Goal: Transaction & Acquisition: Purchase product/service

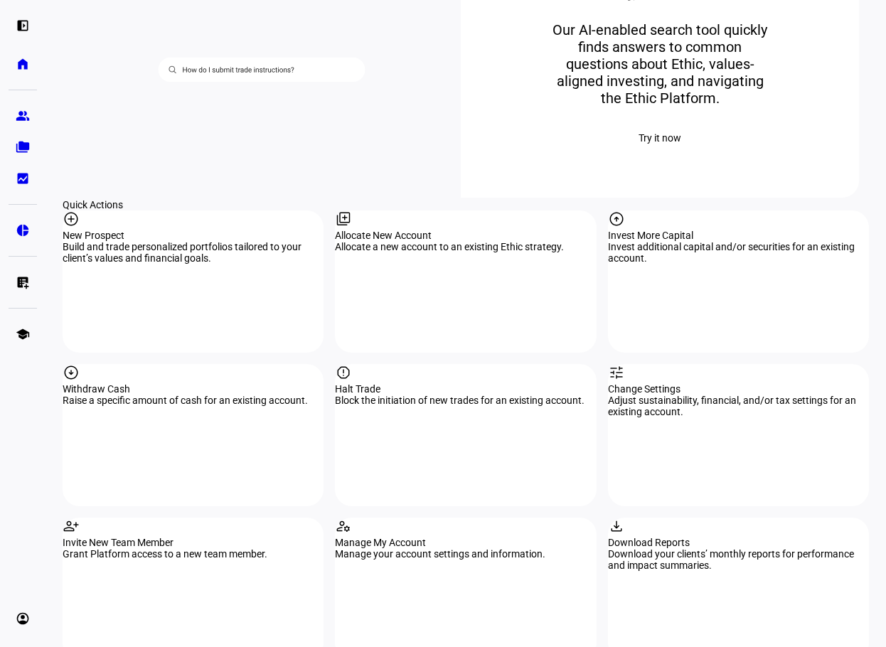
scroll to position [1208, 0]
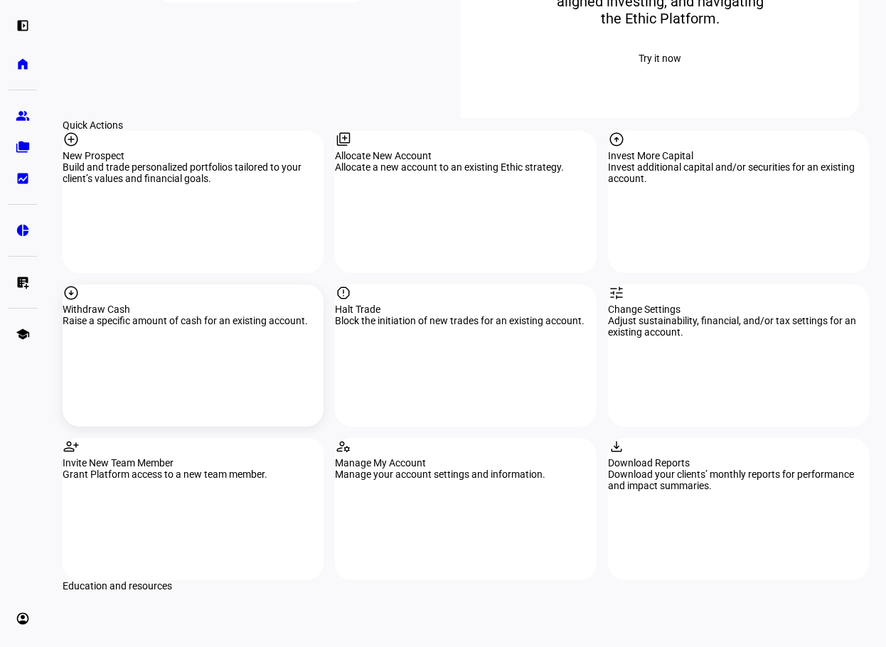
click at [252, 313] on div "Withdraw Cash" at bounding box center [193, 309] width 261 height 11
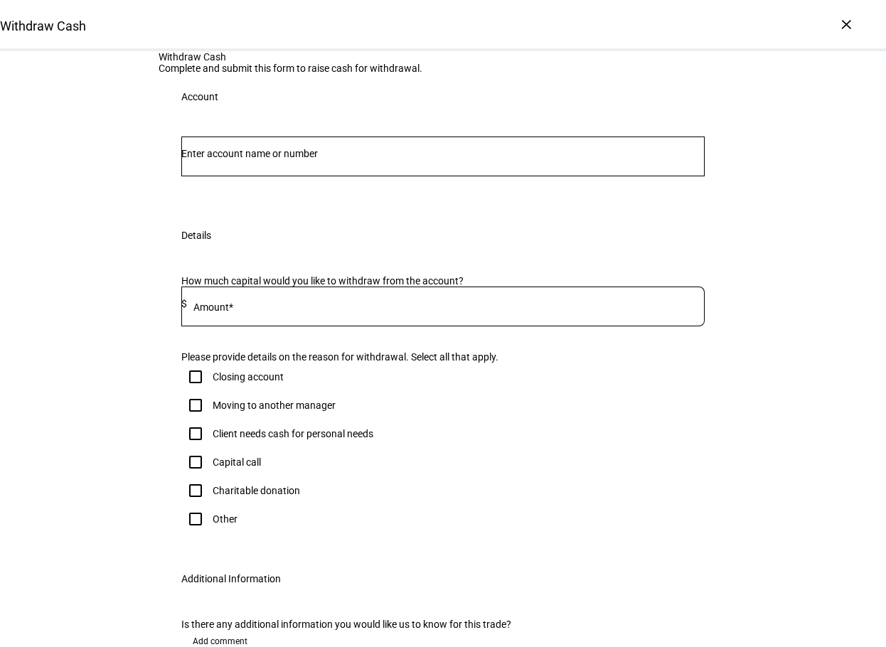
click at [632, 363] on div "Please provide details on the reason for withdrawal. Select all that apply." at bounding box center [442, 356] width 523 height 11
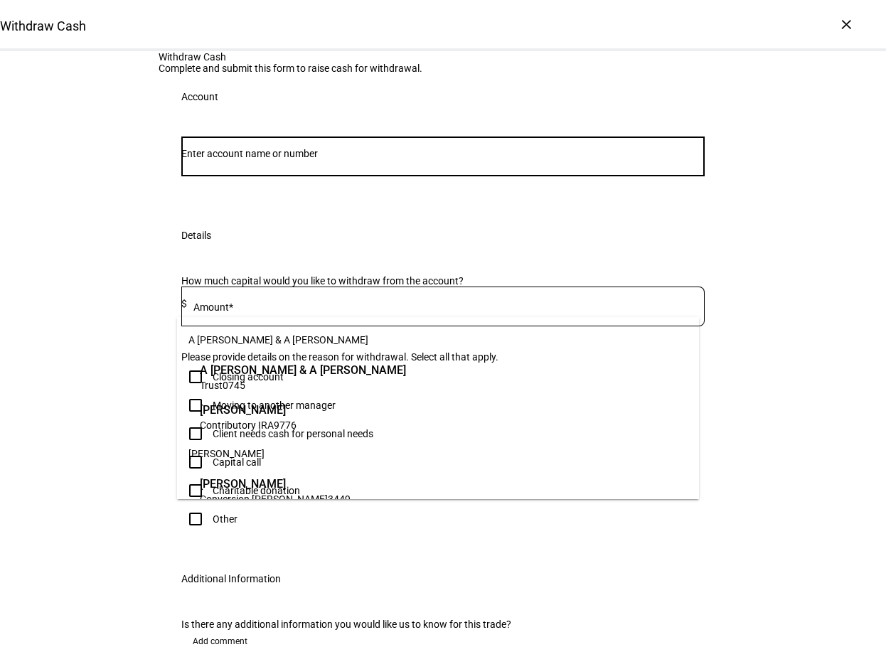
click at [237, 159] on input "Number" at bounding box center [442, 153] width 523 height 11
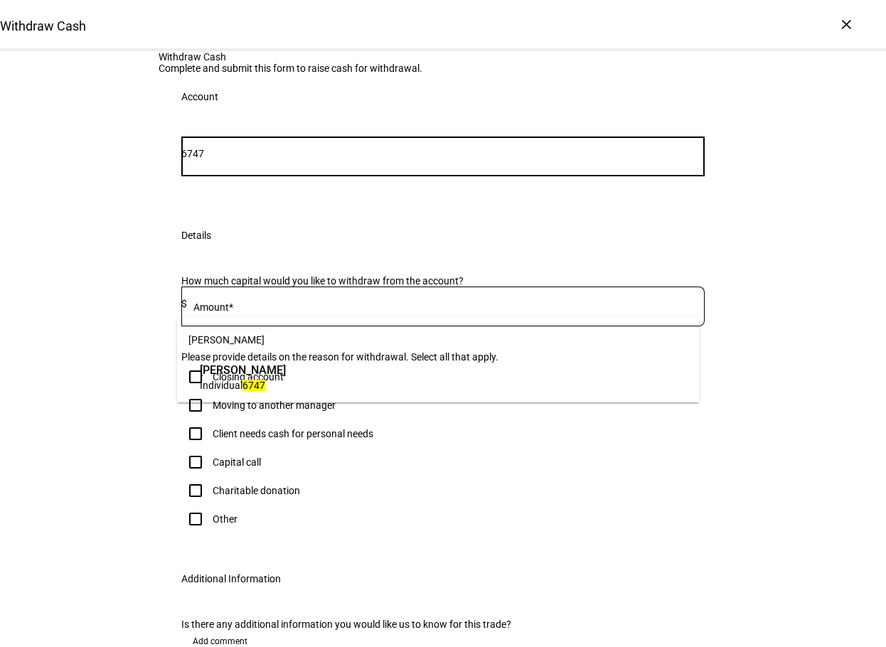
type input "6747"
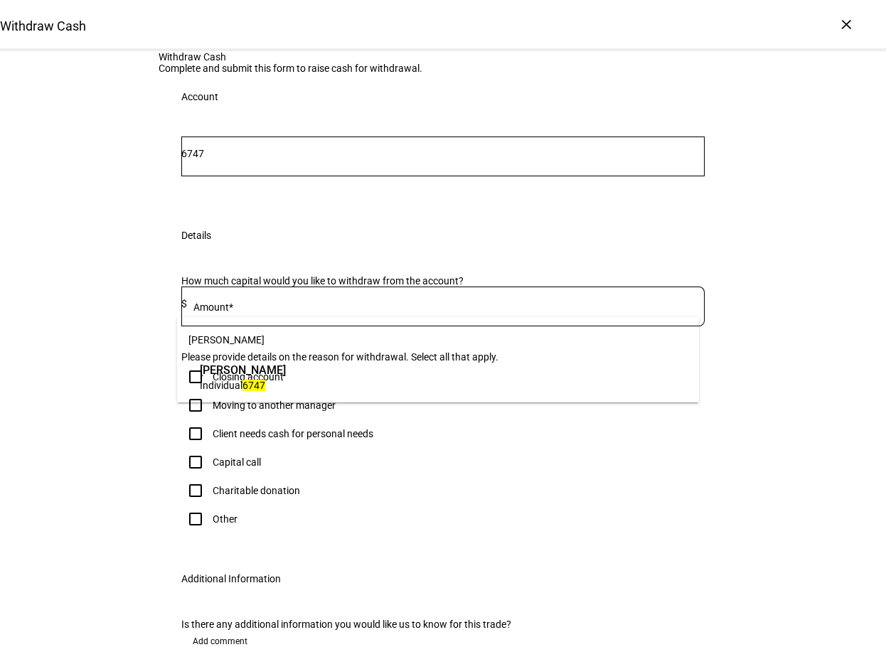
click at [245, 374] on span "[PERSON_NAME]" at bounding box center [243, 370] width 86 height 16
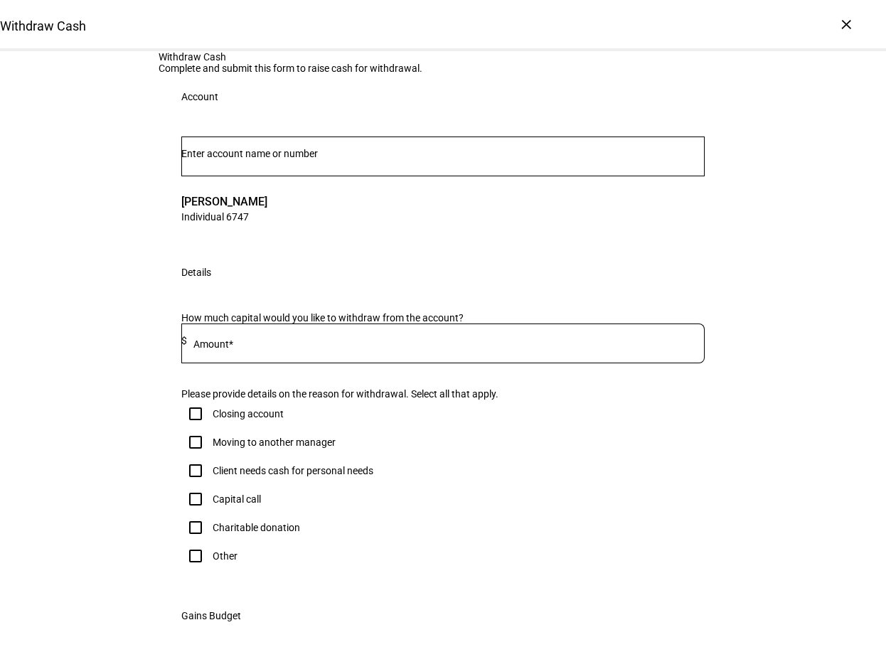
click at [245, 346] on input at bounding box center [445, 340] width 517 height 11
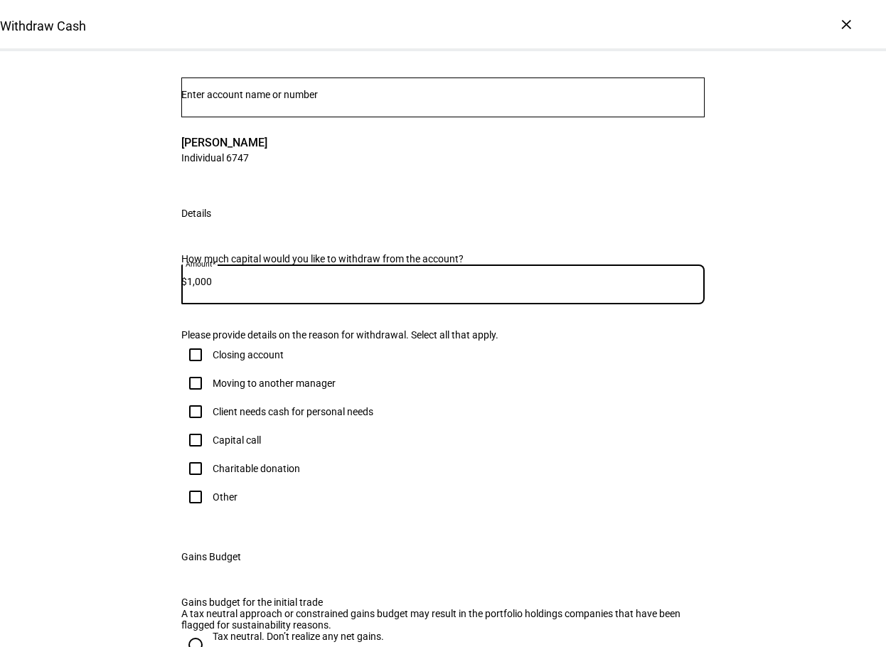
scroll to position [213, 0]
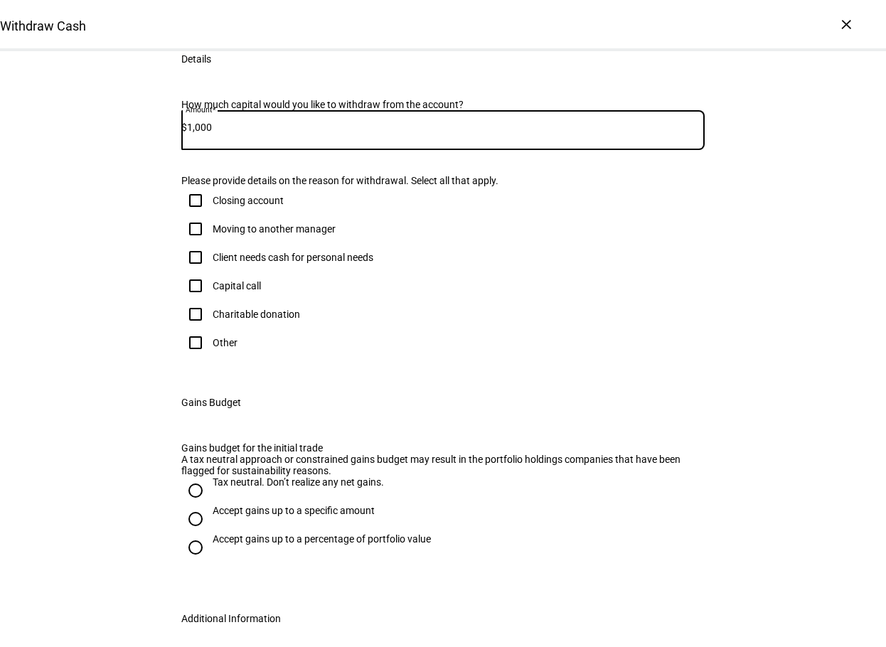
type input "1,000"
drag, startPoint x: 191, startPoint y: 441, endPoint x: 263, endPoint y: 497, distance: 91.1
click at [192, 272] on input "Client needs cash for personal needs" at bounding box center [195, 257] width 28 height 28
checkbox input "true"
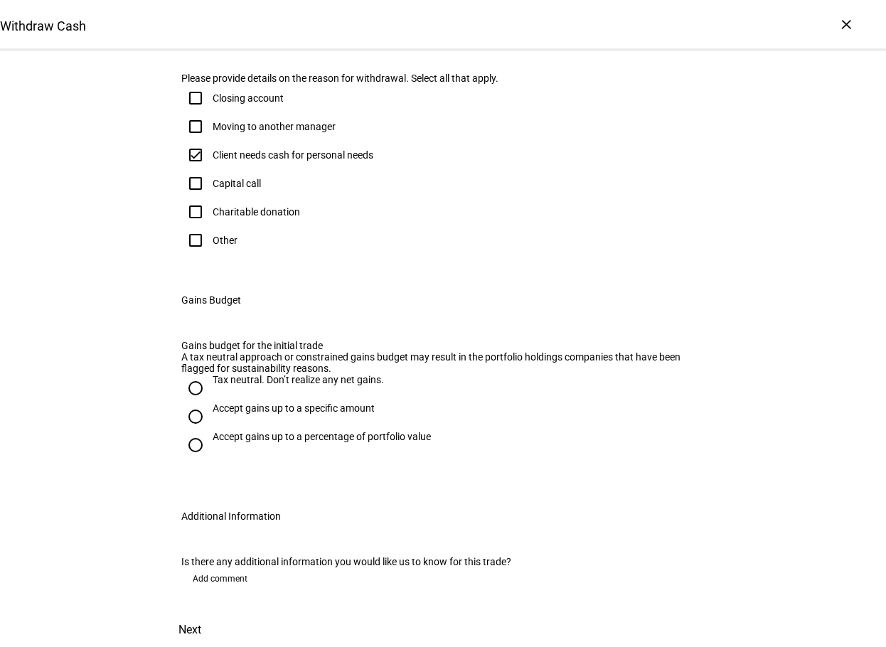
scroll to position [498, 0]
drag, startPoint x: 193, startPoint y: 439, endPoint x: 252, endPoint y: 475, distance: 69.9
click at [193, 402] on input "Tax neutral. Don’t realize any net gains." at bounding box center [195, 388] width 28 height 28
radio input "true"
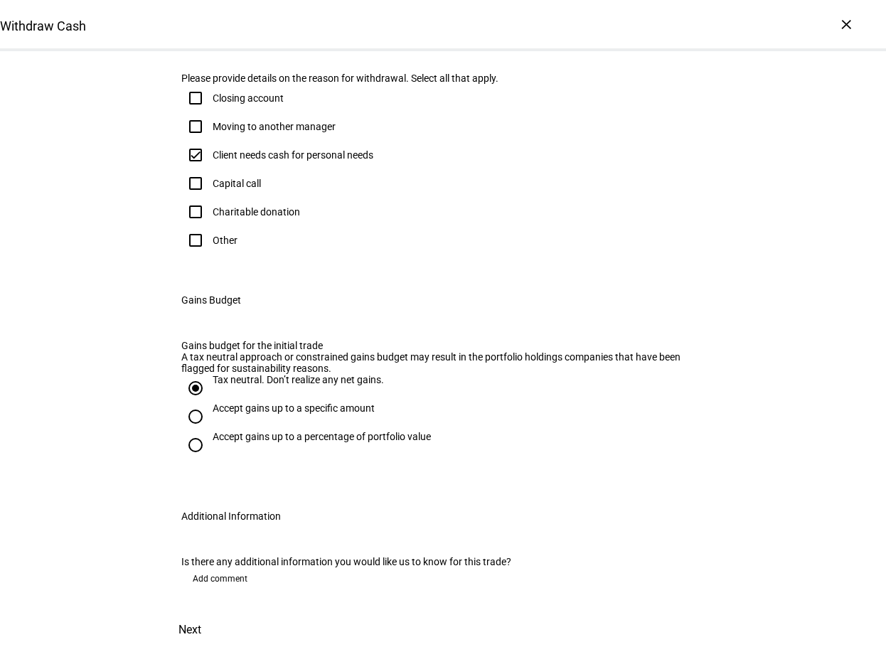
click at [201, 613] on span "Next" at bounding box center [189, 630] width 23 height 34
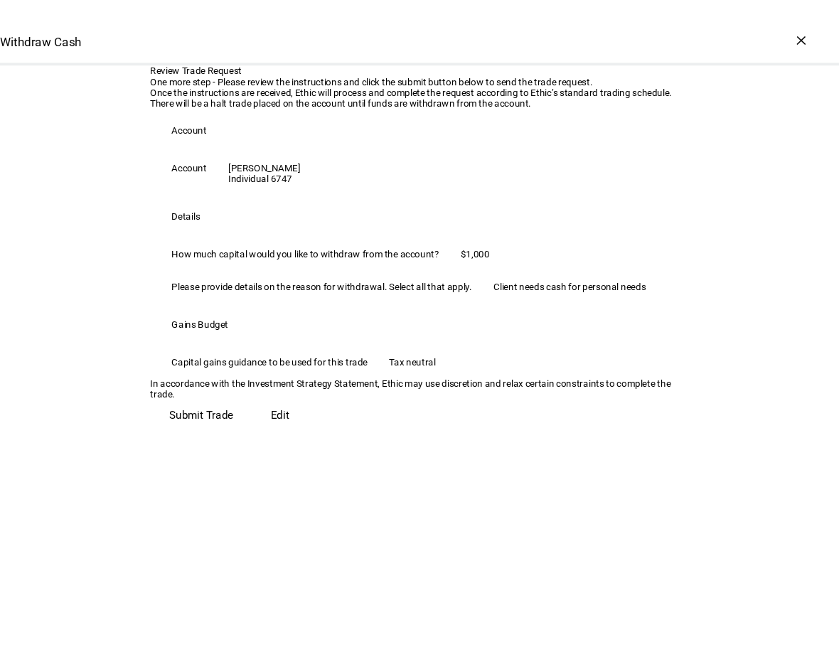
scroll to position [145, 0]
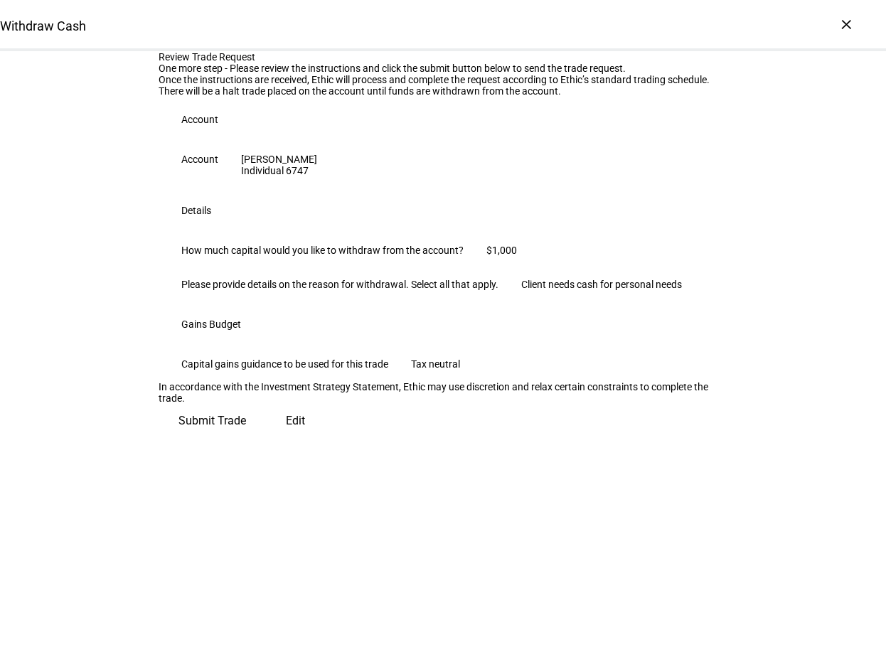
click at [246, 438] on span "Submit Trade" at bounding box center [212, 421] width 68 height 34
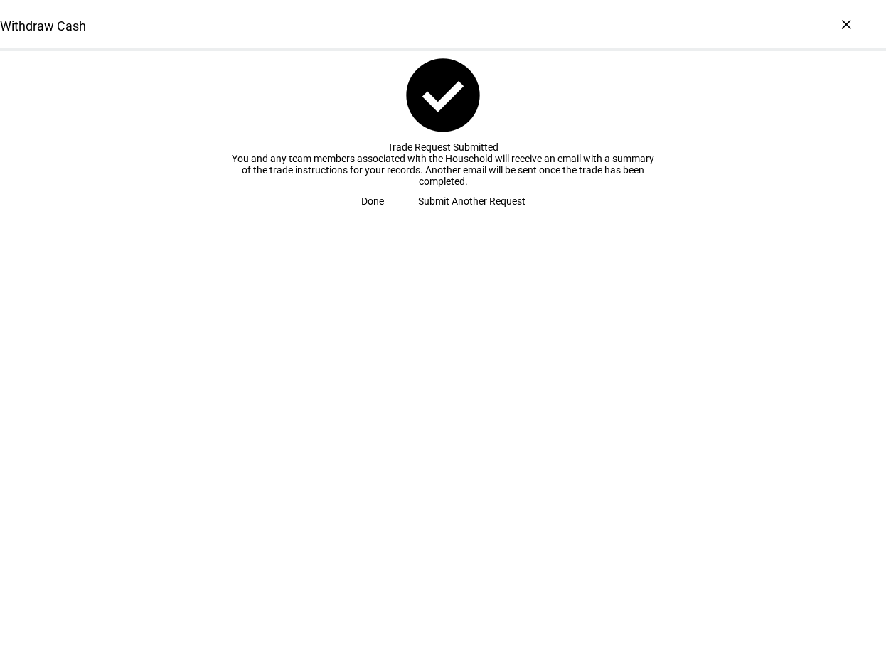
click at [384, 215] on span "Done" at bounding box center [372, 201] width 23 height 28
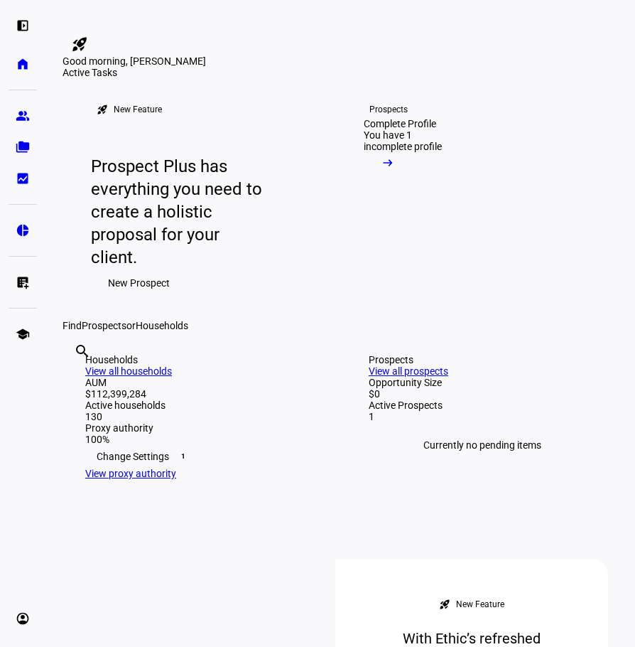
click at [169, 27] on div at bounding box center [341, 25] width 556 height 16
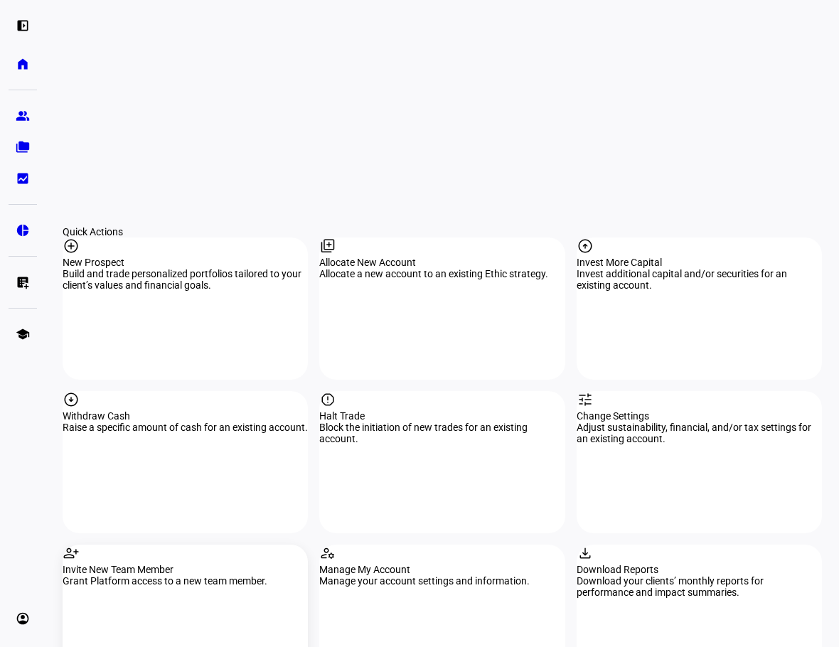
scroll to position [1137, 0]
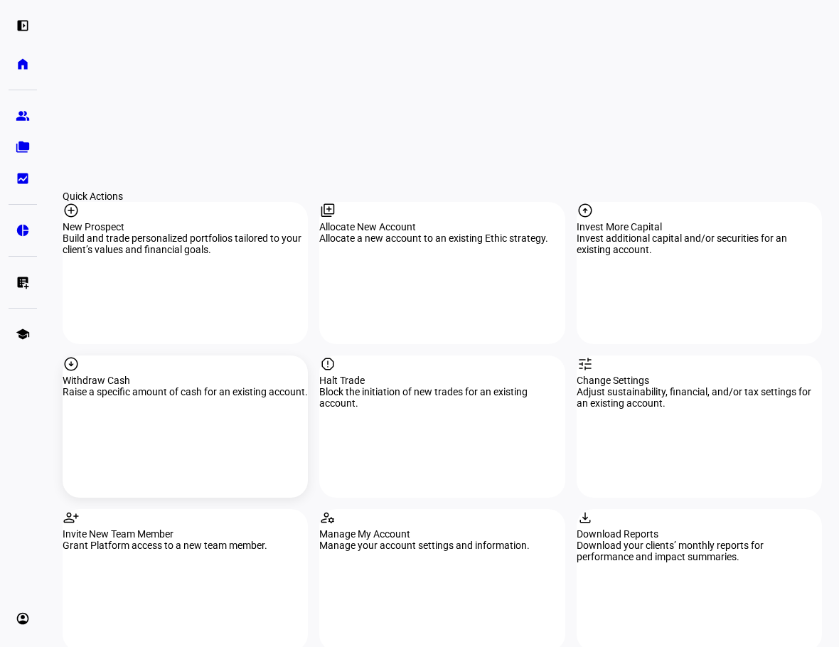
click at [157, 397] on div "Raise a specific amount of cash for an existing account." at bounding box center [185, 391] width 245 height 11
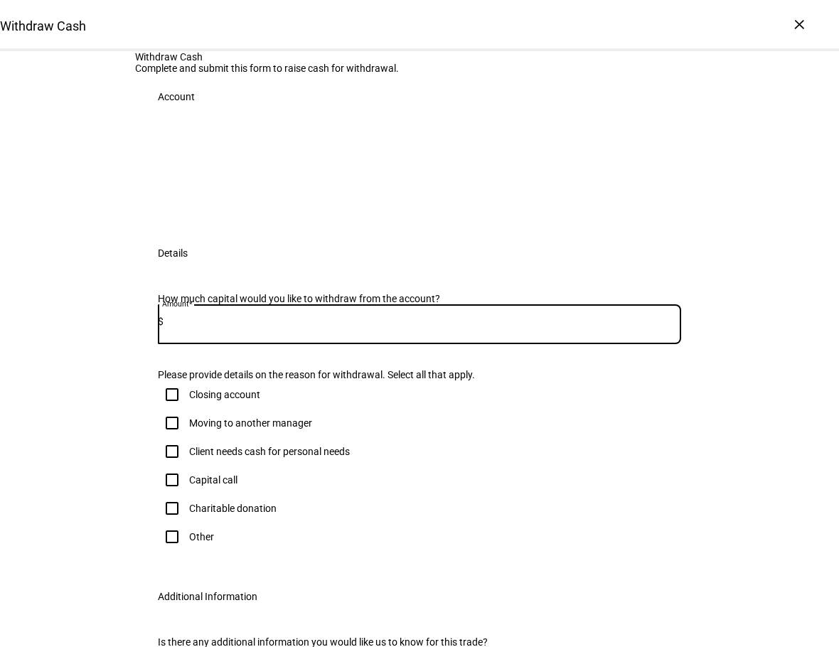
paste input "25,749.06"
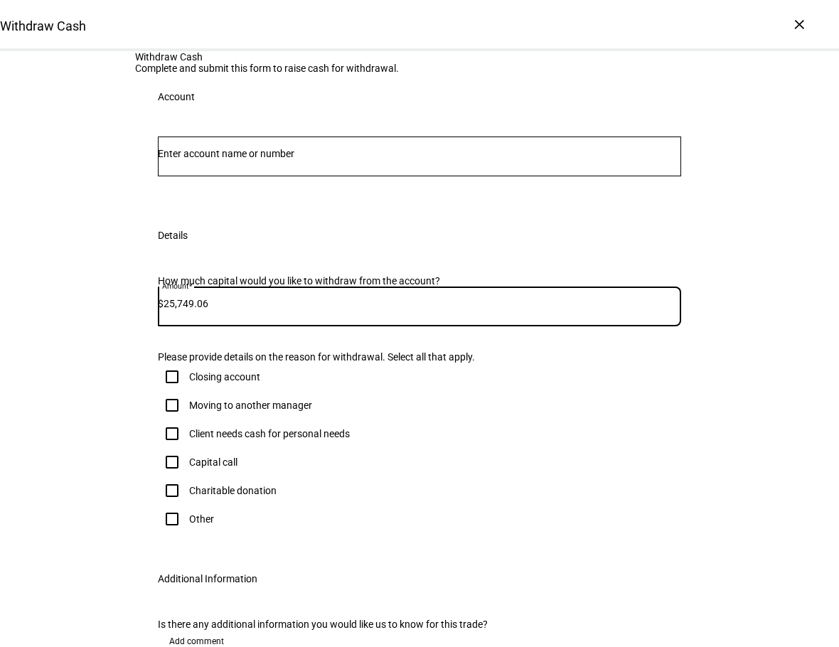
type input "25,749.06"
click at [304, 159] on input "Number" at bounding box center [419, 153] width 523 height 11
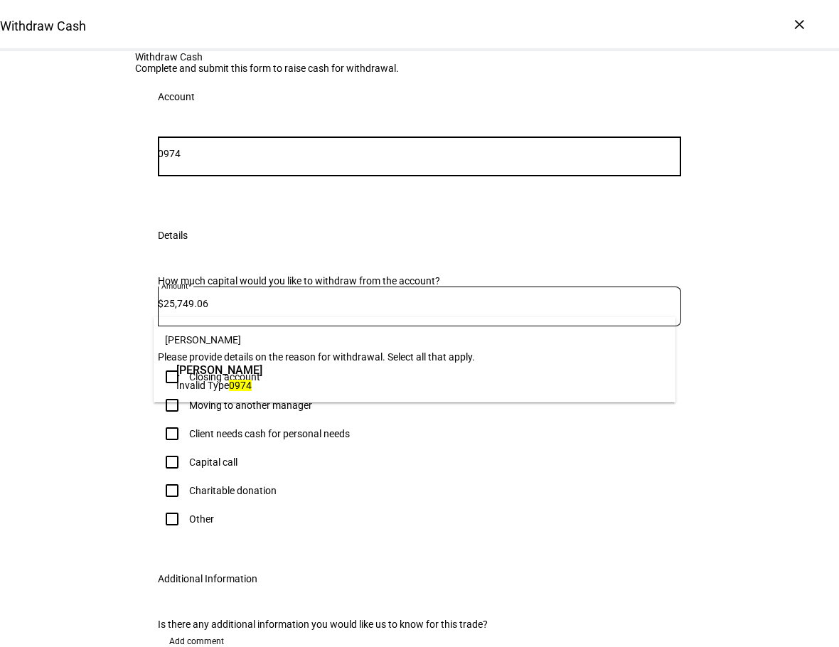
type input "0974"
click at [203, 371] on span "[PERSON_NAME]" at bounding box center [219, 370] width 86 height 16
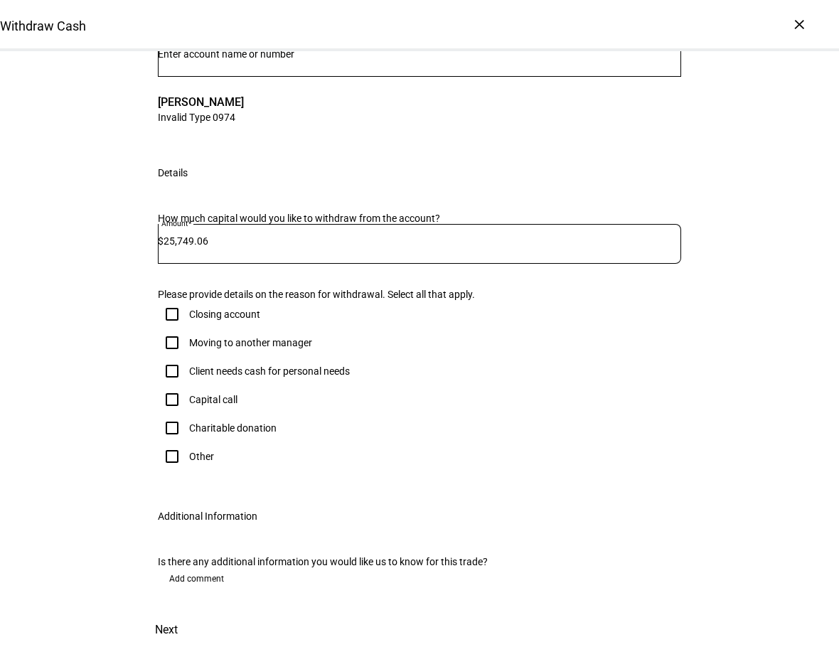
scroll to position [355, 0]
click at [166, 442] on input "Other" at bounding box center [172, 456] width 28 height 28
checkbox input "true"
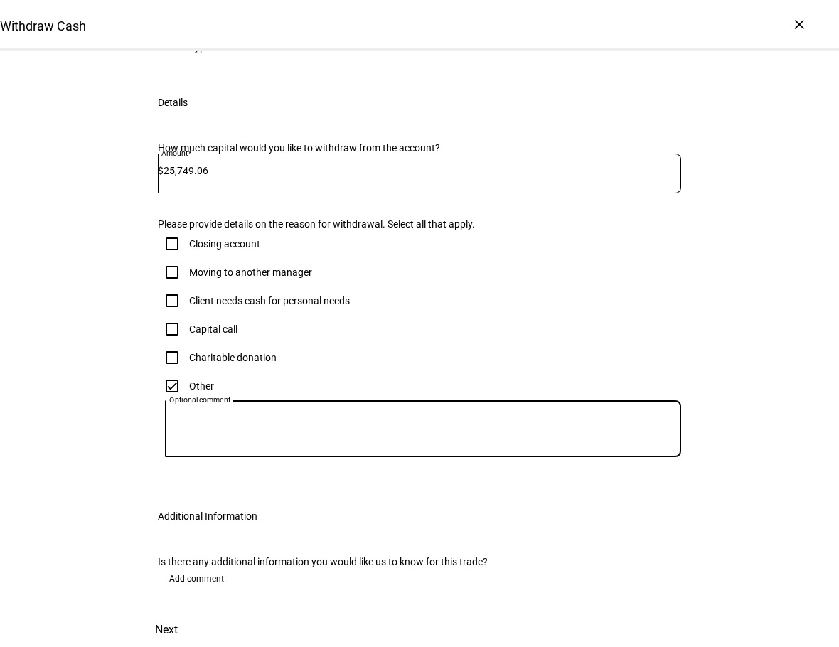
click at [225, 439] on textarea "Optional comment" at bounding box center [423, 429] width 516 height 34
type textarea "RMD"
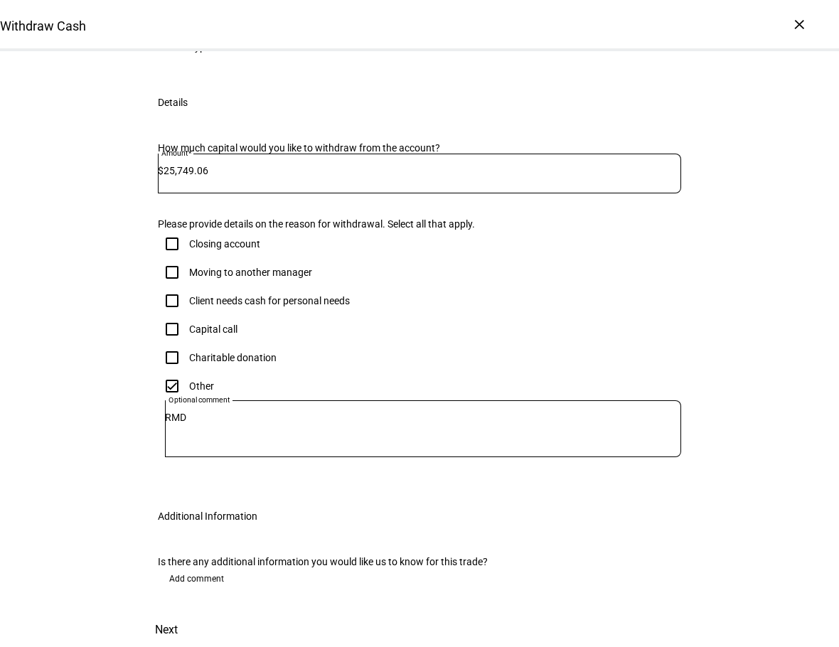
scroll to position [457, 0]
click at [178, 613] on span "Next" at bounding box center [166, 630] width 23 height 34
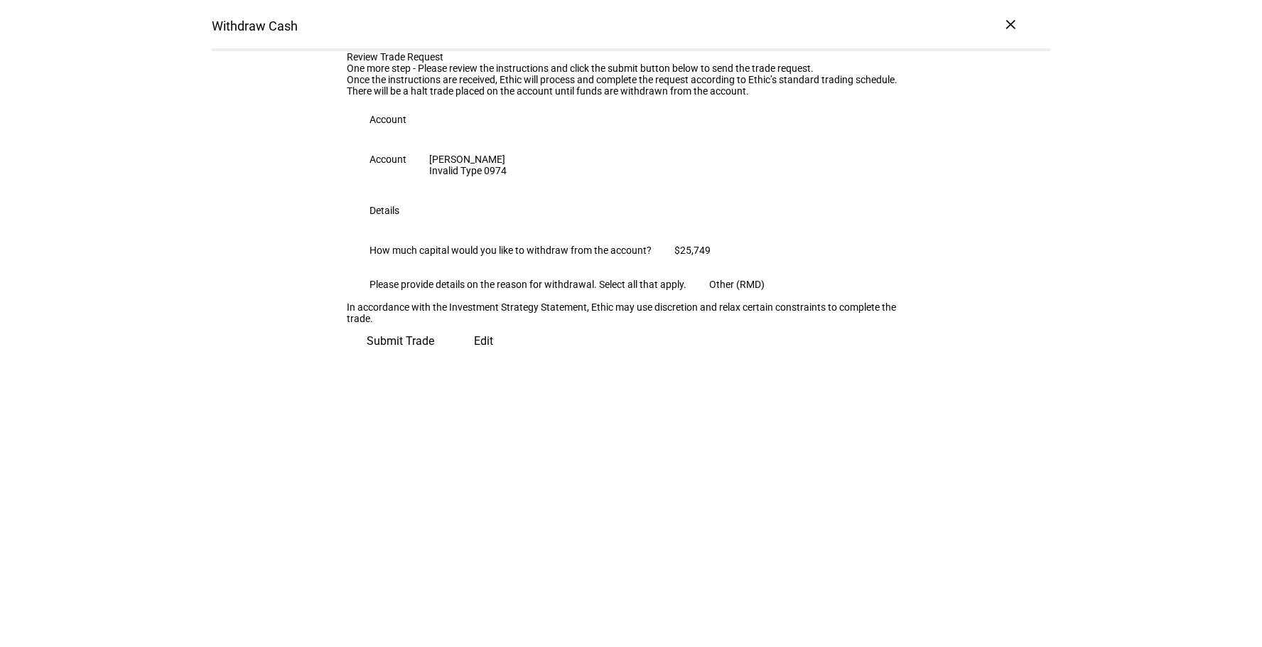
scroll to position [38, 0]
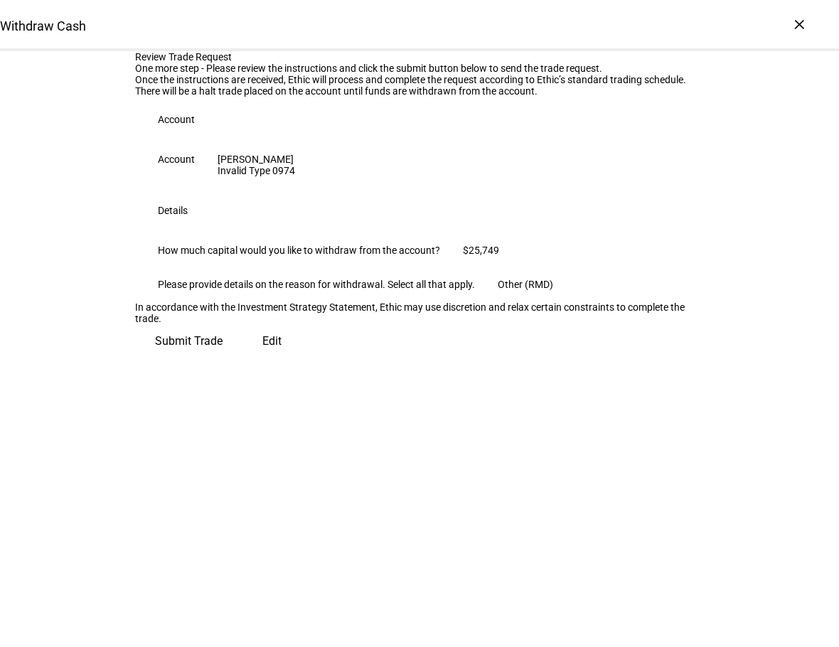
click at [222, 358] on span "Submit Trade" at bounding box center [189, 341] width 68 height 34
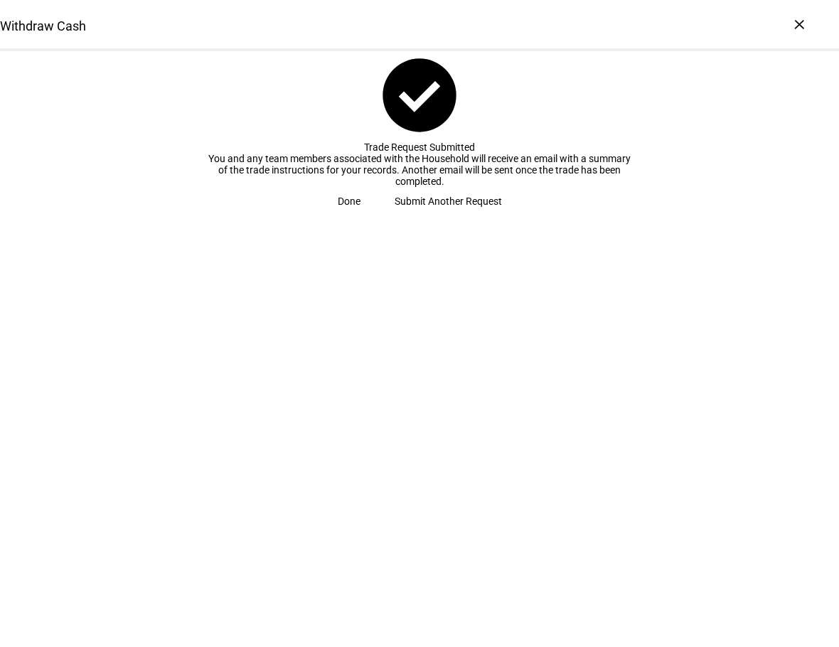
click at [360, 215] on span "Done" at bounding box center [349, 201] width 23 height 28
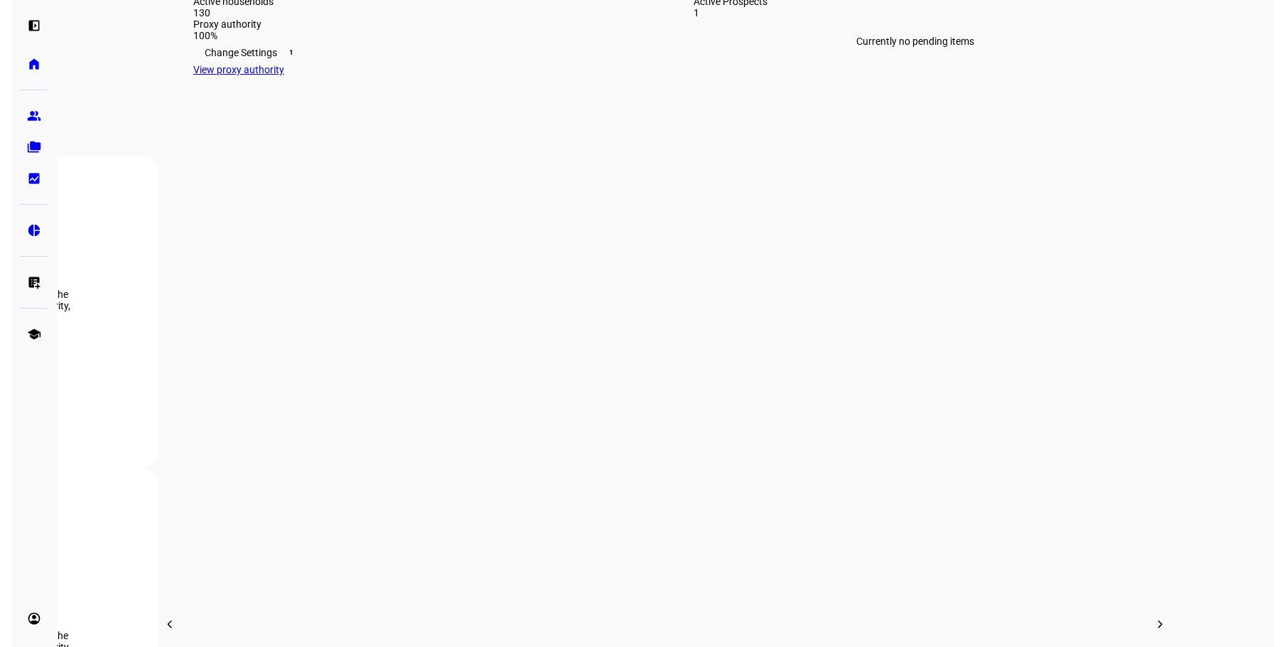
scroll to position [426, 0]
